Goal: Transaction & Acquisition: Download file/media

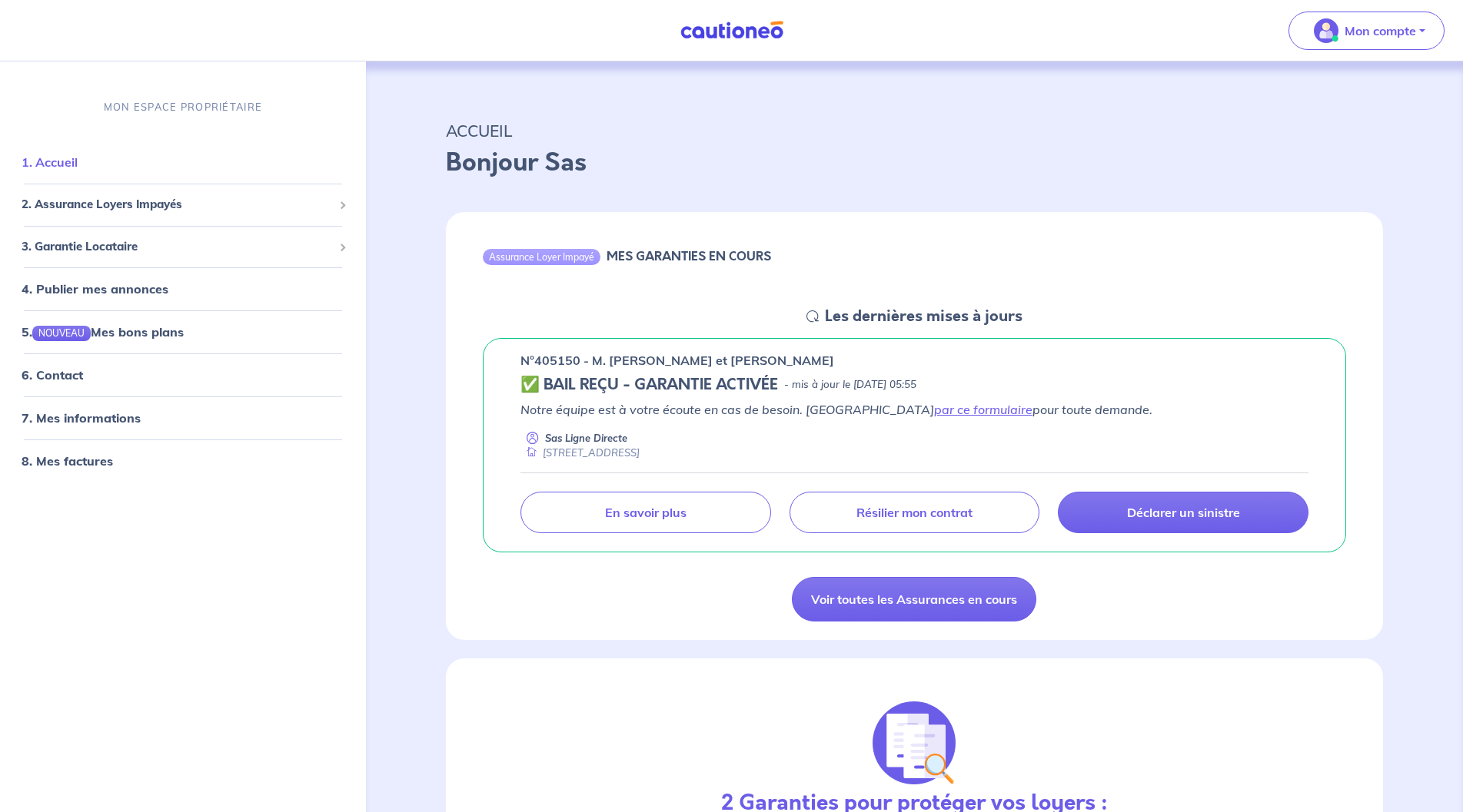
click at [66, 161] on link "1. Accueil" at bounding box center [50, 162] width 56 height 15
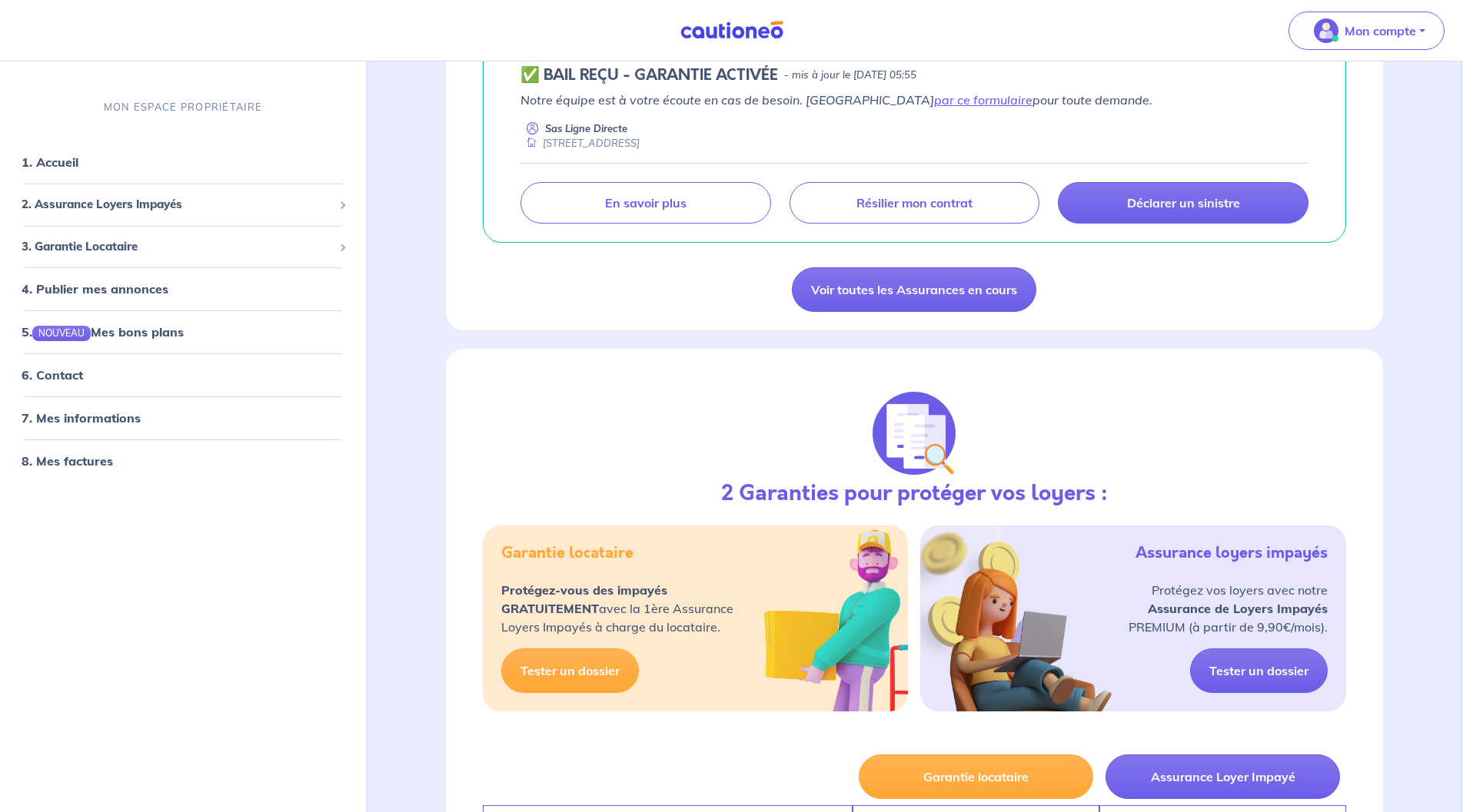
scroll to position [235, 0]
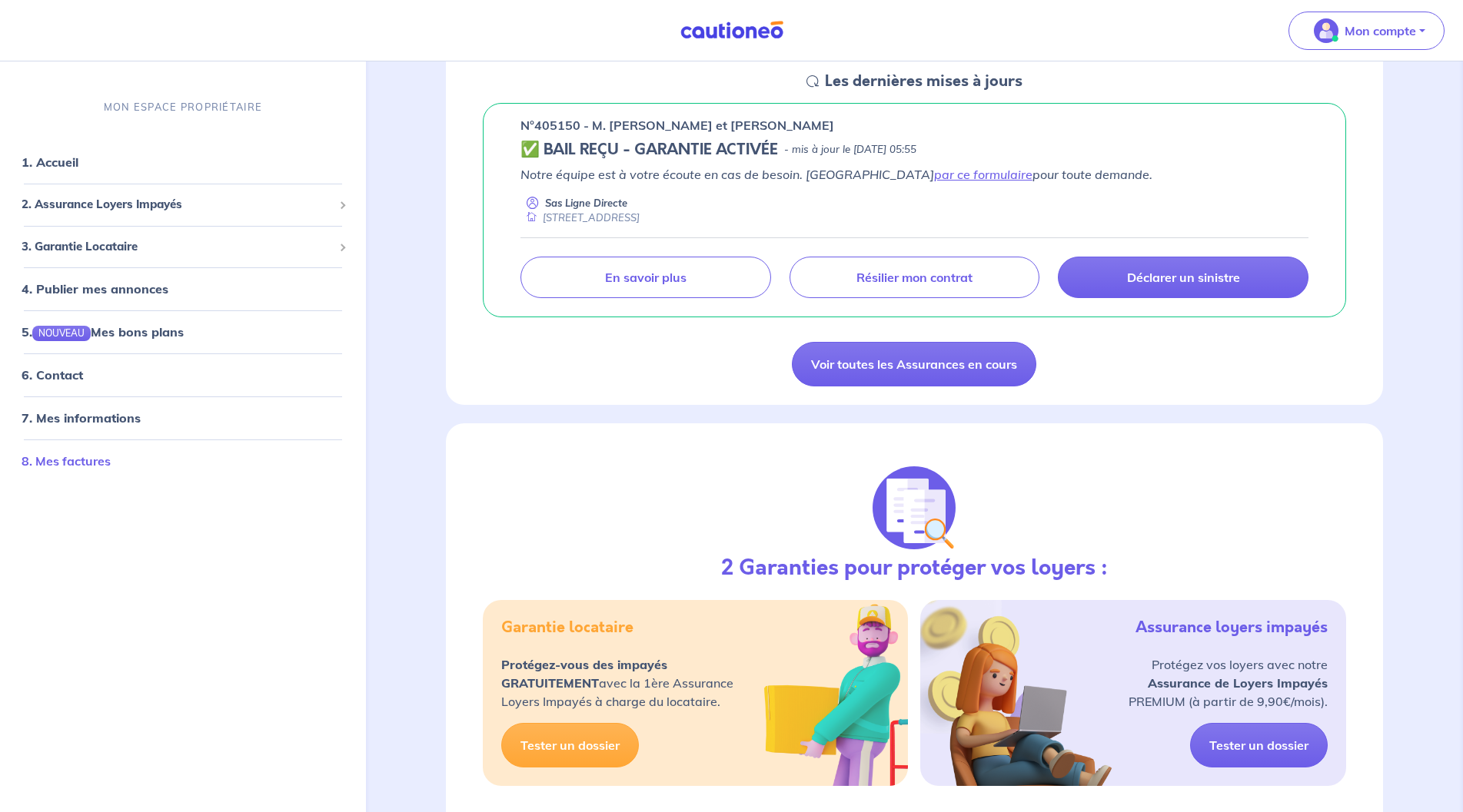
click at [85, 461] on link "8. Mes factures" at bounding box center [66, 460] width 90 height 15
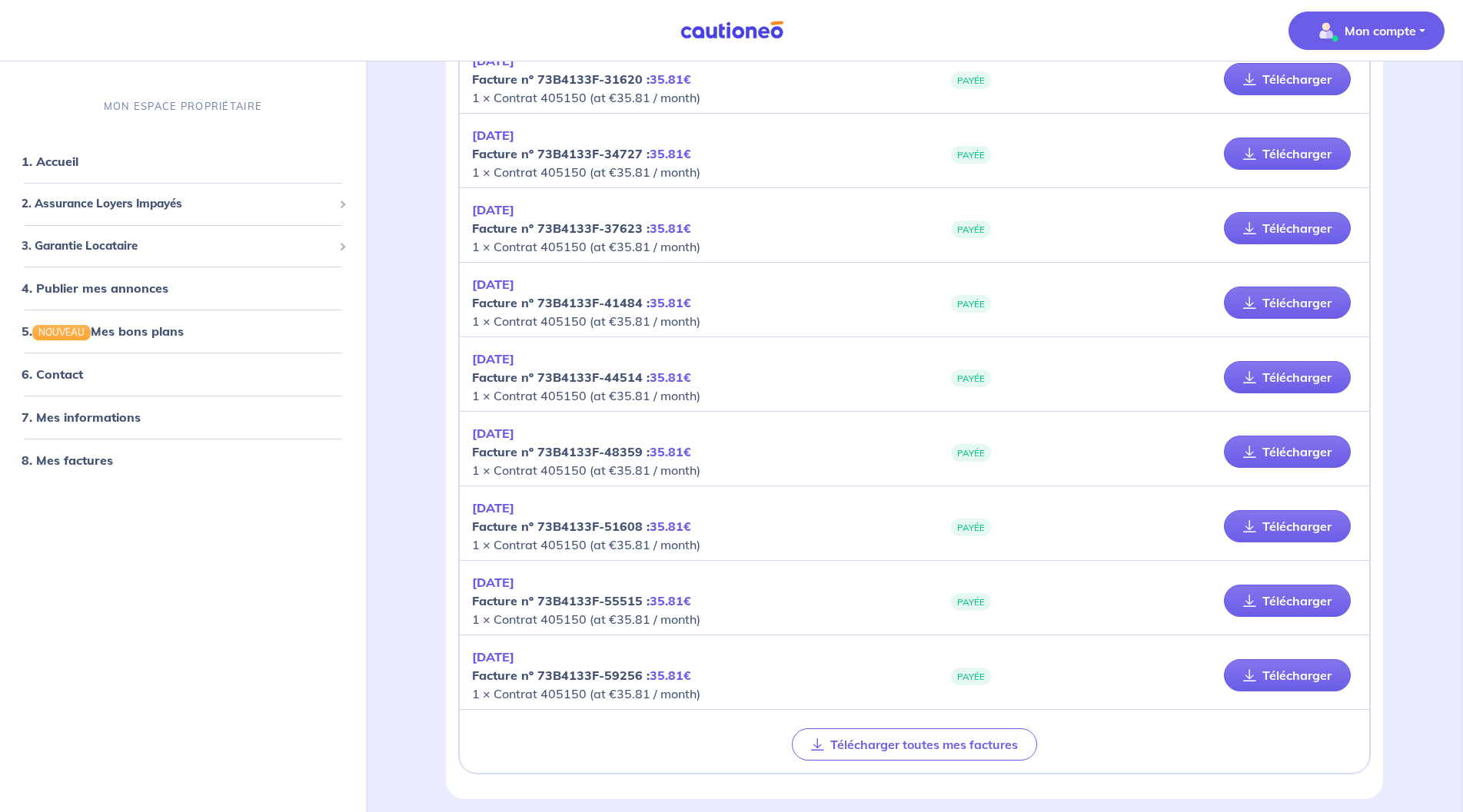
scroll to position [493, 0]
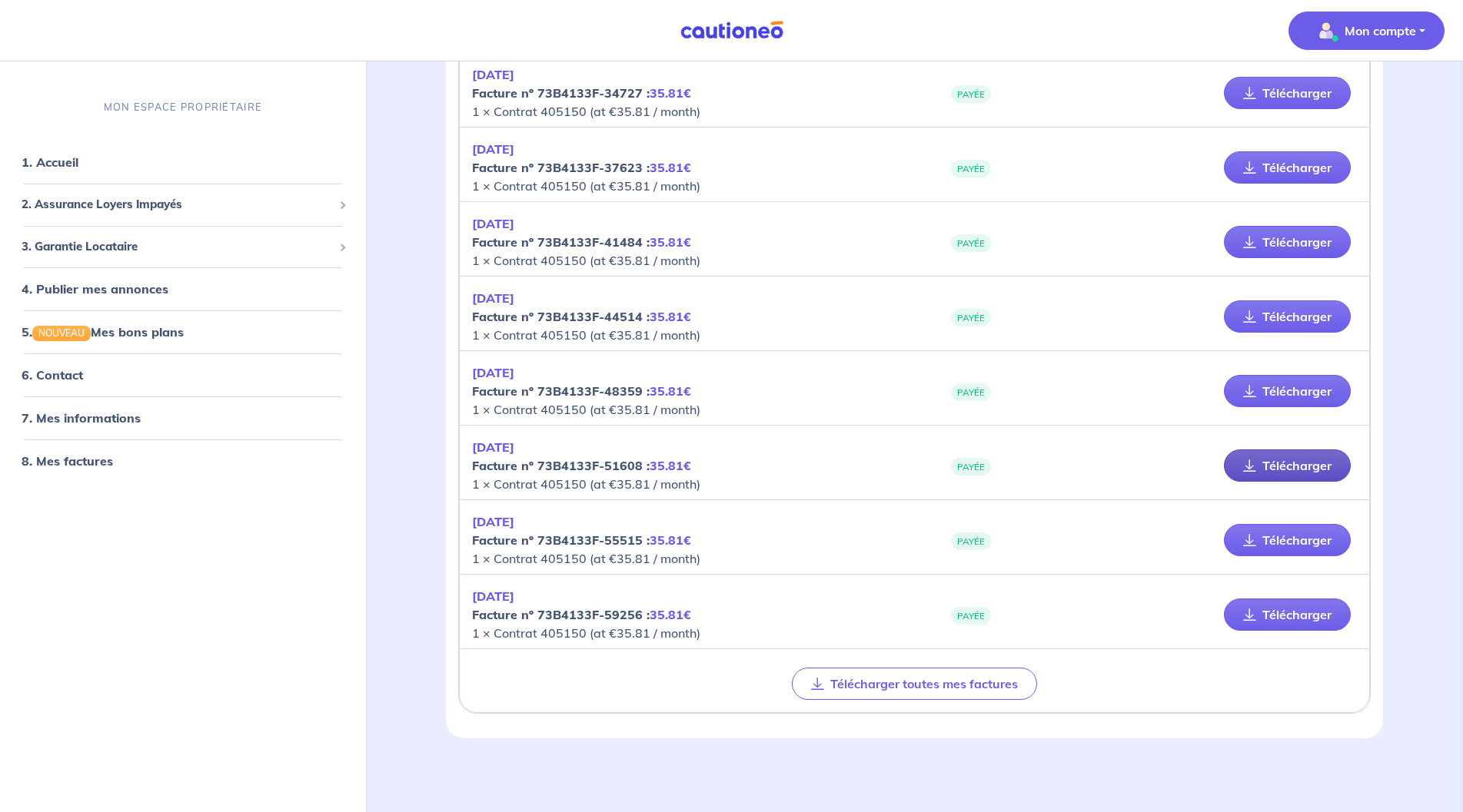
click at [1274, 467] on link "Télécharger" at bounding box center [1286, 466] width 127 height 32
click at [1311, 539] on link "Télécharger" at bounding box center [1286, 540] width 127 height 32
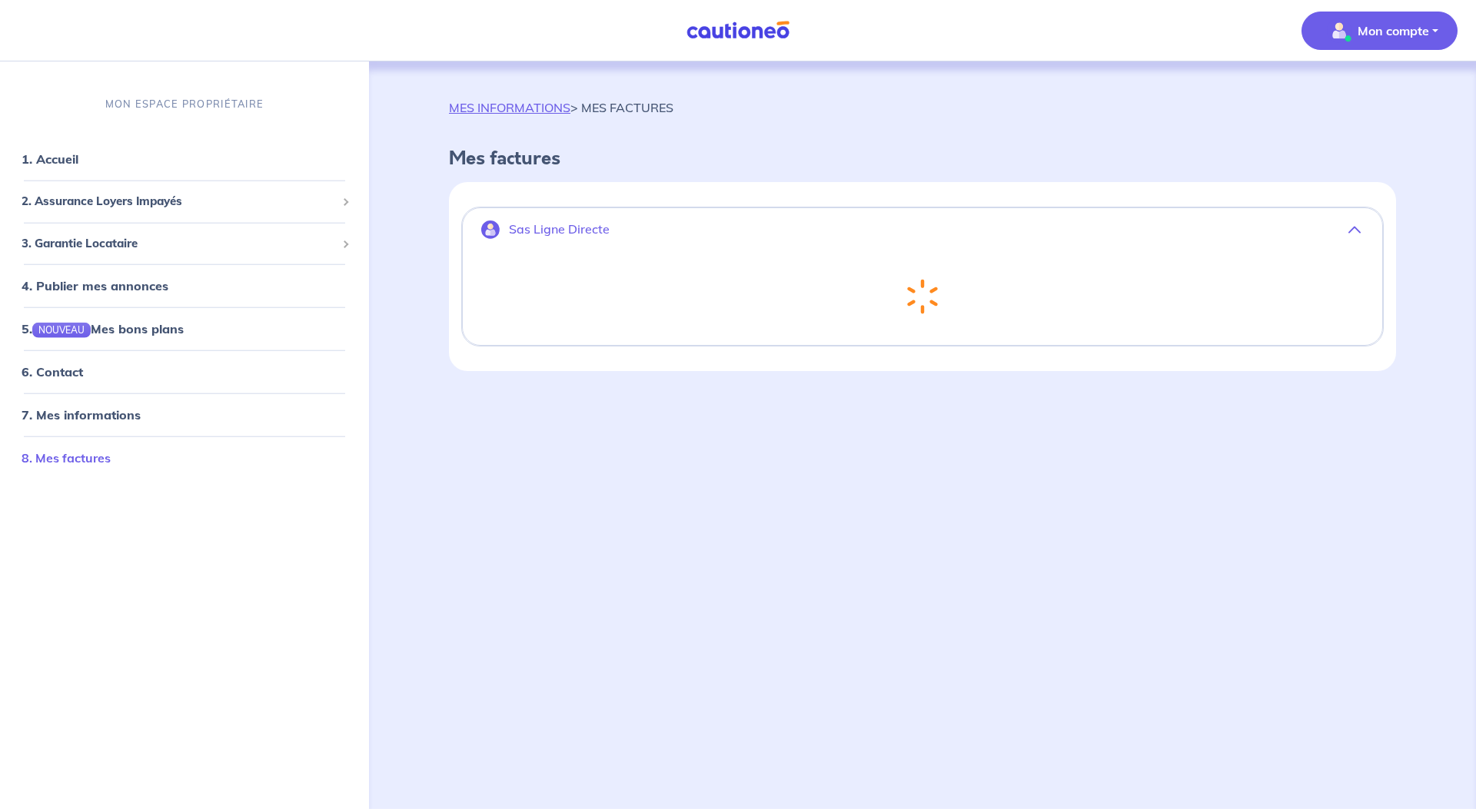
click at [105, 460] on link "8. Mes factures" at bounding box center [66, 458] width 90 height 15
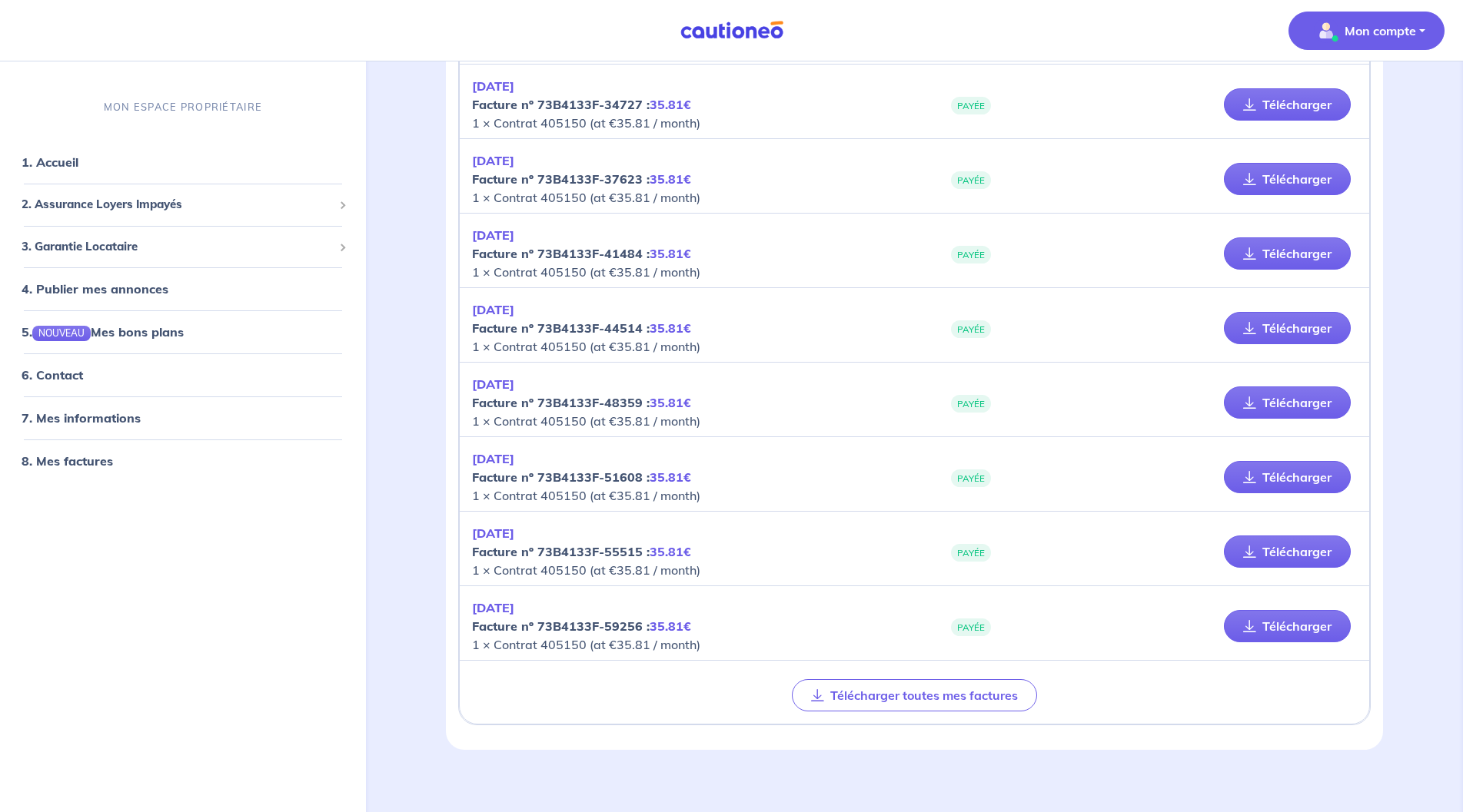
scroll to position [493, 0]
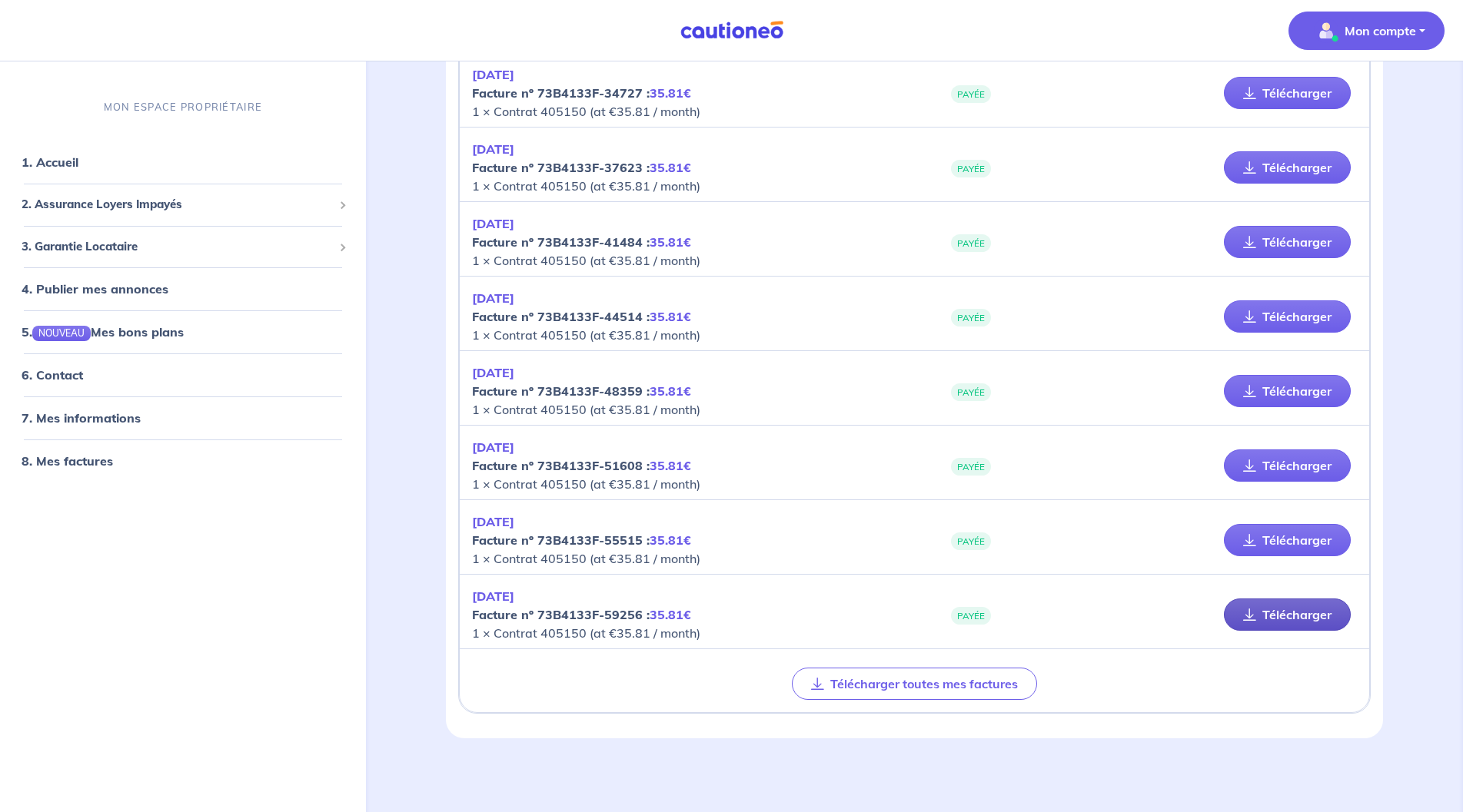
click at [1296, 613] on link "Télécharger" at bounding box center [1286, 614] width 127 height 32
